Goal: Find specific page/section: Find specific page/section

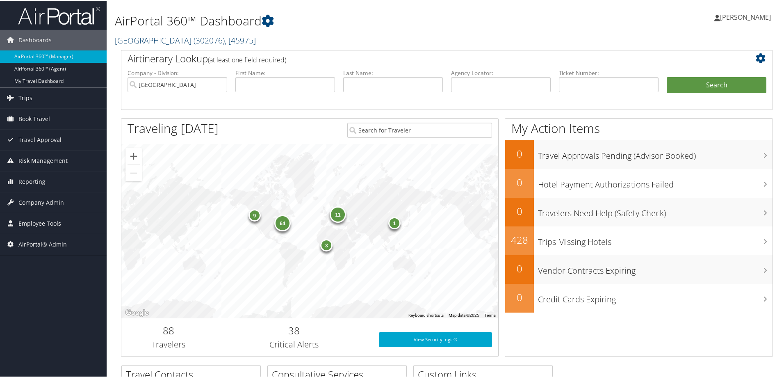
click at [158, 37] on link "Temple University ( 302076 ) , [ 45975 ]" at bounding box center [185, 39] width 141 height 11
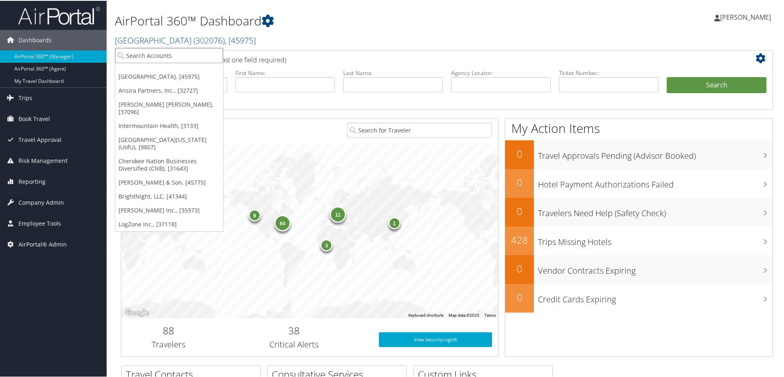
click at [150, 55] on input "search" at bounding box center [169, 54] width 108 height 15
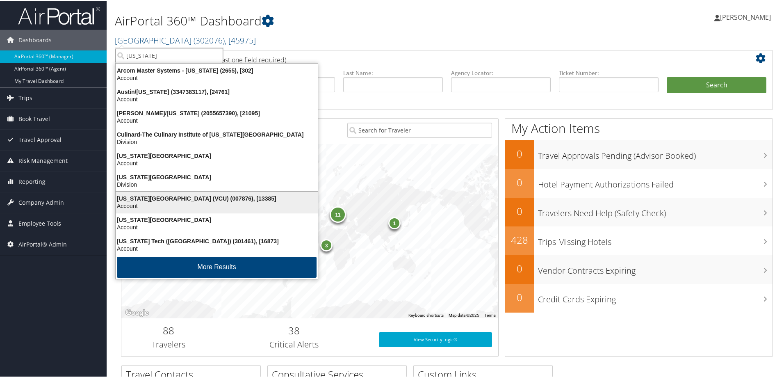
scroll to position [2, 0]
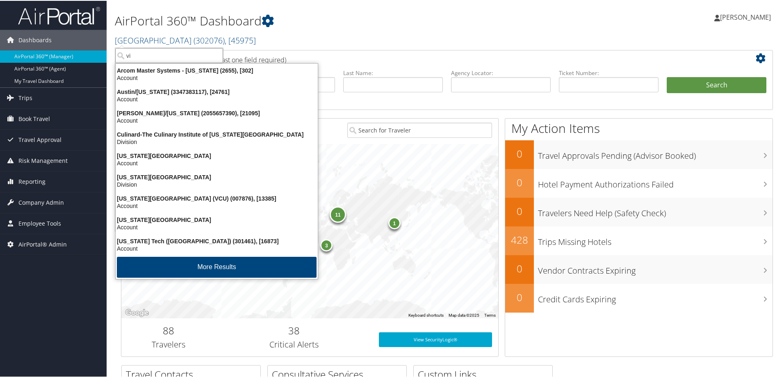
type input "v"
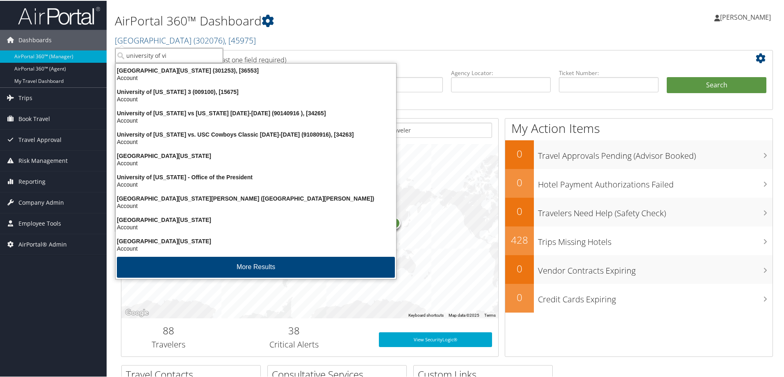
type input "university of vir"
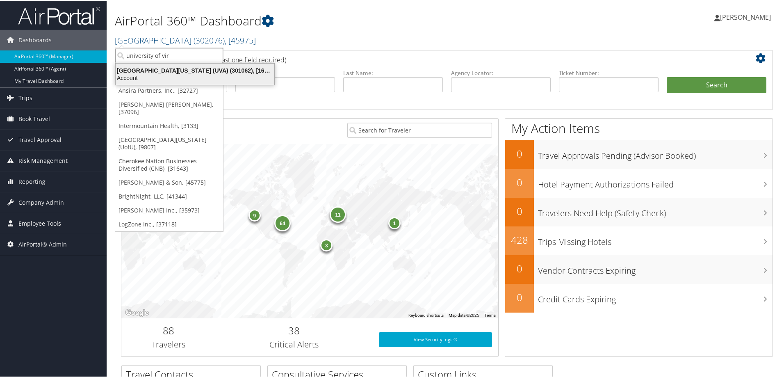
click at [172, 76] on div "Account" at bounding box center [195, 76] width 169 height 7
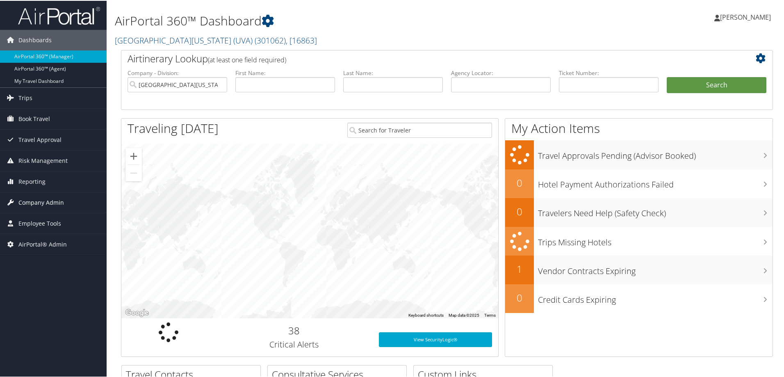
click at [44, 201] on span "Company Admin" at bounding box center [41, 202] width 46 height 21
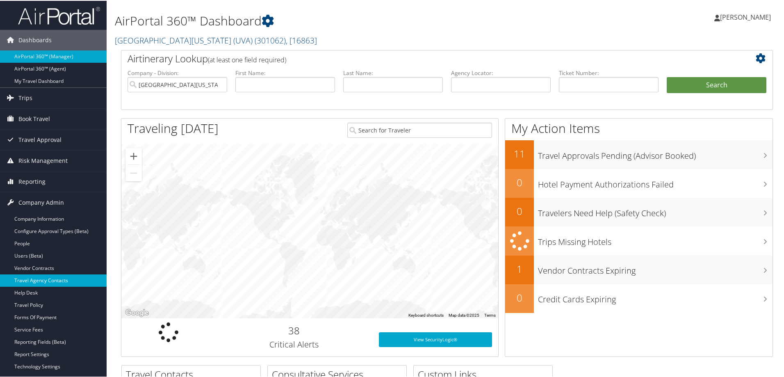
click at [42, 280] on link "Travel Agency Contacts" at bounding box center [53, 280] width 107 height 12
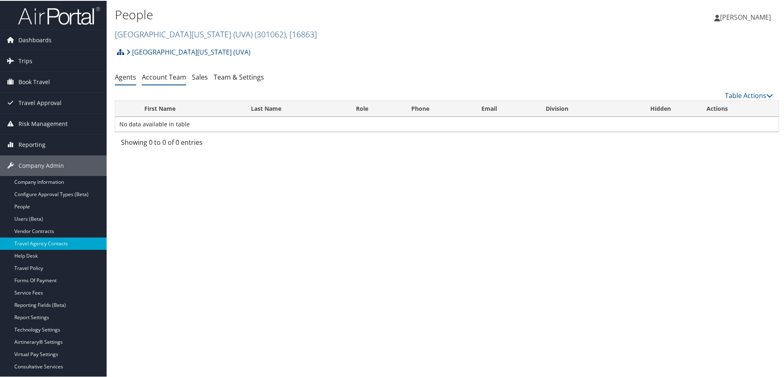
click at [169, 78] on link "Account Team" at bounding box center [164, 76] width 44 height 9
